Goal: Task Accomplishment & Management: Manage account settings

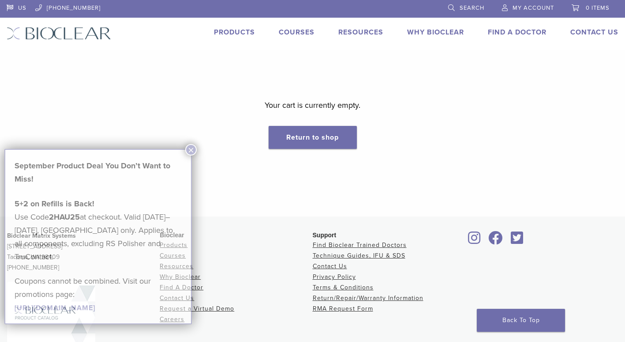
click at [535, 5] on span "My Account" at bounding box center [533, 7] width 41 height 7
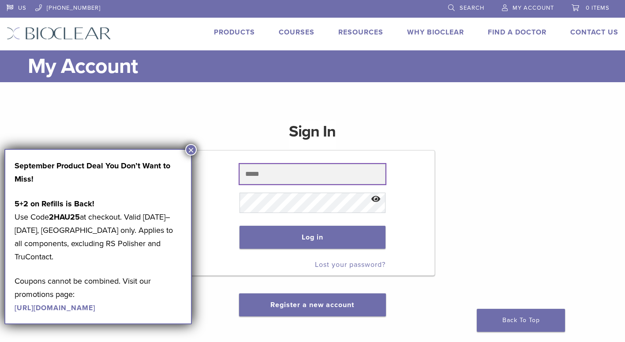
click at [289, 177] on input "text" at bounding box center [313, 174] width 147 height 20
type input "**********"
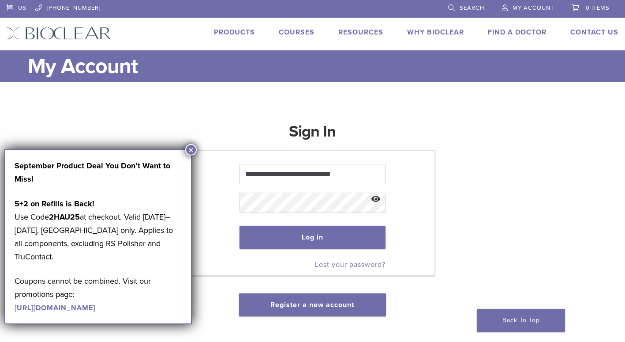
click at [373, 201] on button "Show password" at bounding box center [376, 199] width 19 height 23
click at [316, 240] on button "Log in" at bounding box center [313, 236] width 147 height 23
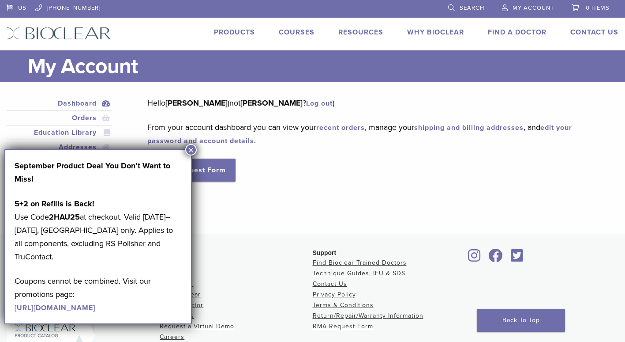
click at [191, 146] on button "×" at bounding box center [190, 149] width 11 height 11
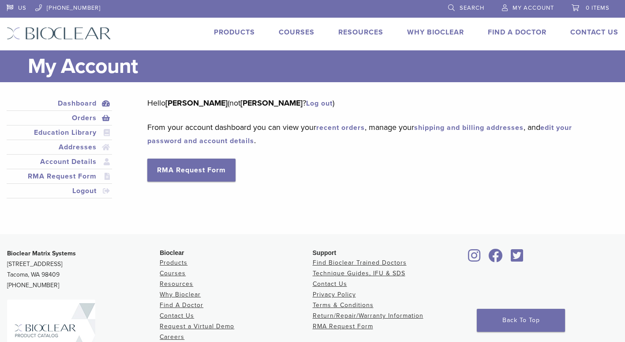
click at [84, 117] on link "Orders" at bounding box center [59, 118] width 102 height 11
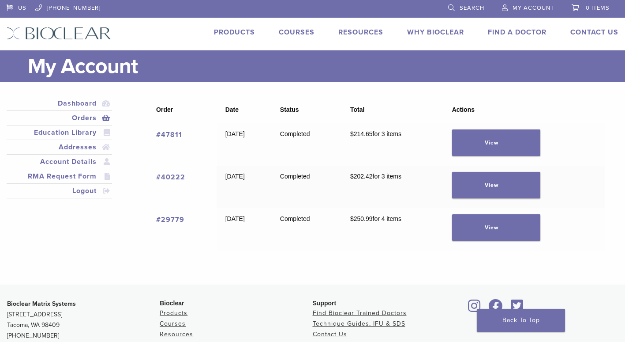
click at [169, 130] on link "#47811" at bounding box center [169, 134] width 26 height 9
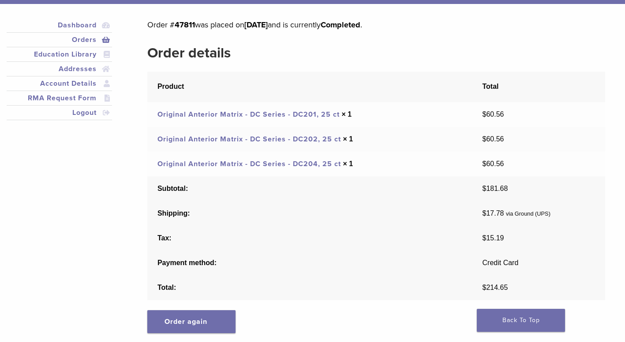
scroll to position [80, 0]
